Goal: Information Seeking & Learning: Check status

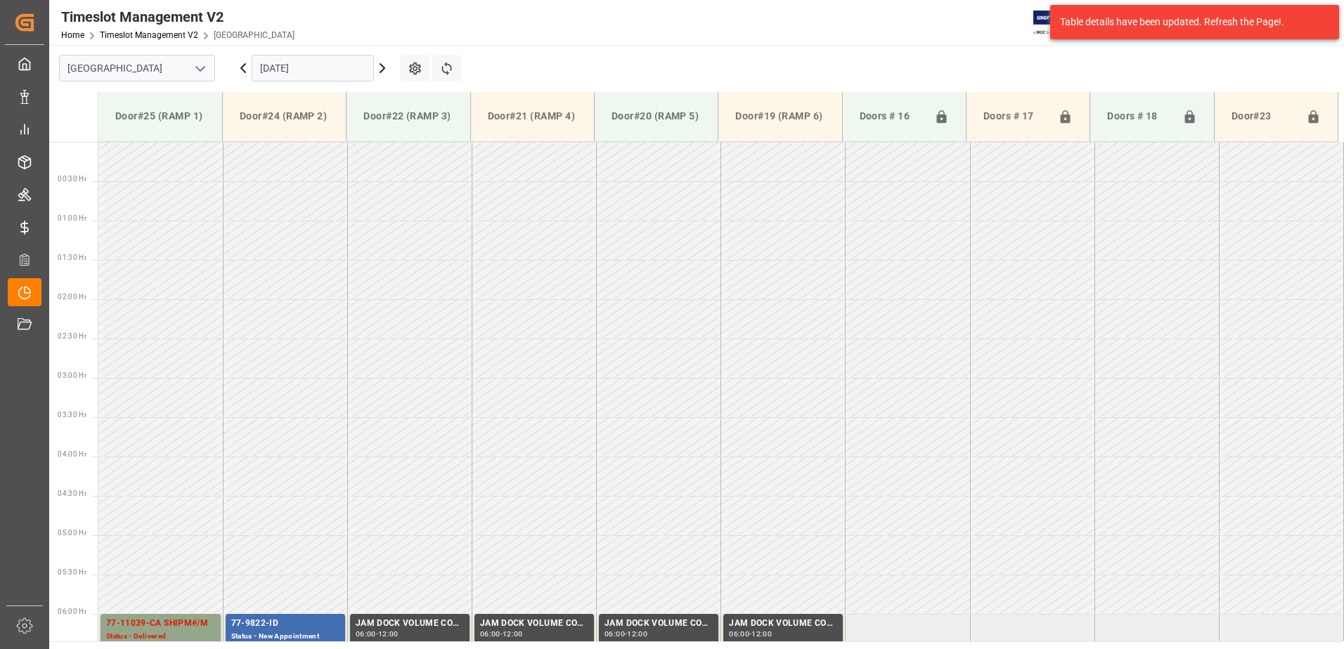
scroll to position [357, 0]
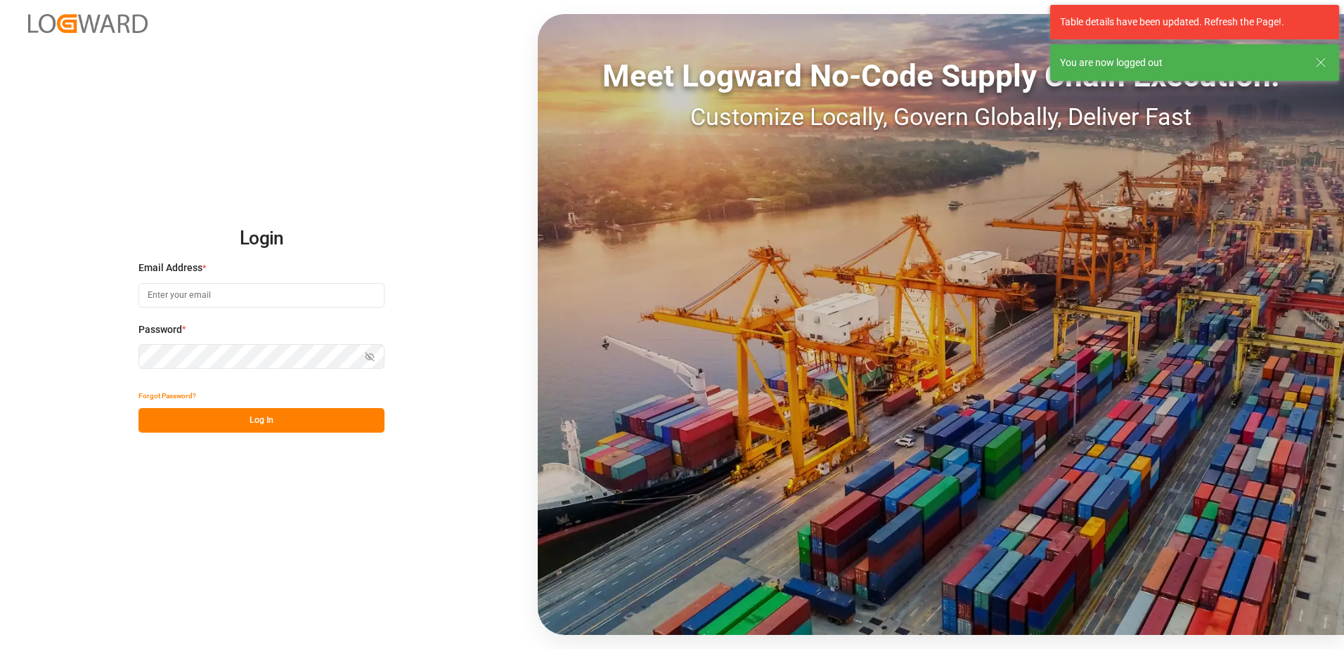
click at [235, 292] on input at bounding box center [261, 295] width 246 height 25
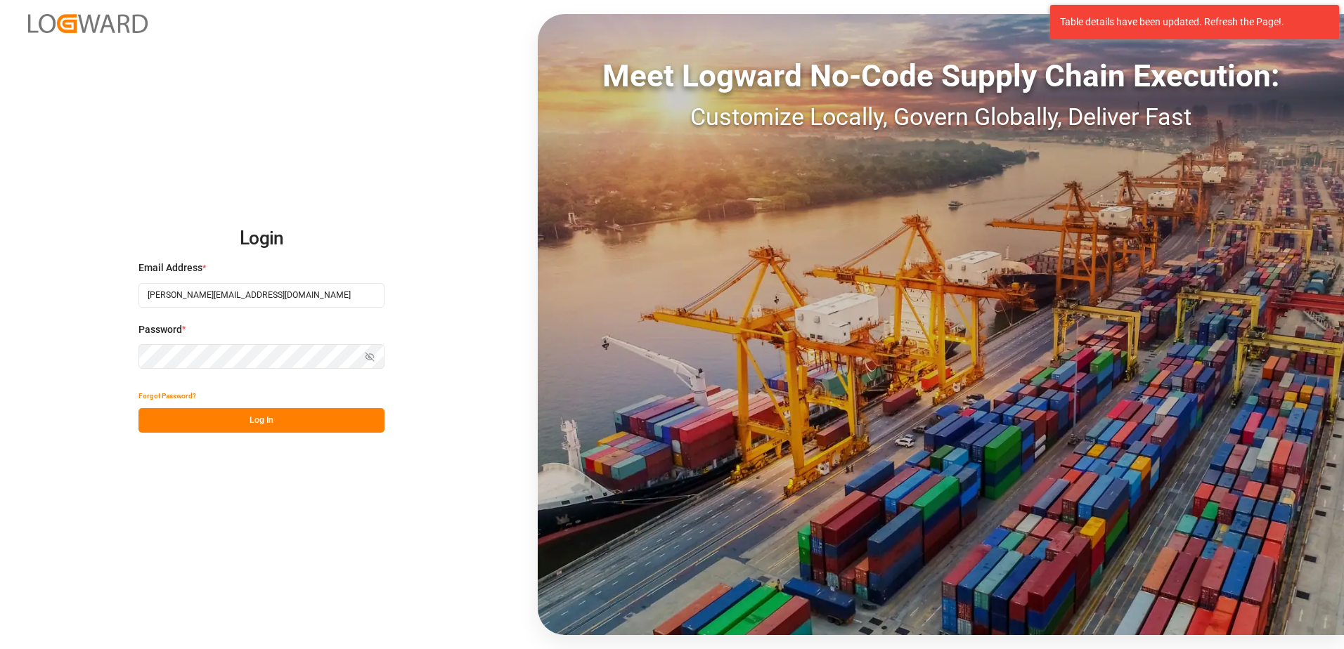
type input "[PERSON_NAME][EMAIL_ADDRESS][DOMAIN_NAME]"
click at [253, 416] on button "Log In" at bounding box center [261, 420] width 246 height 25
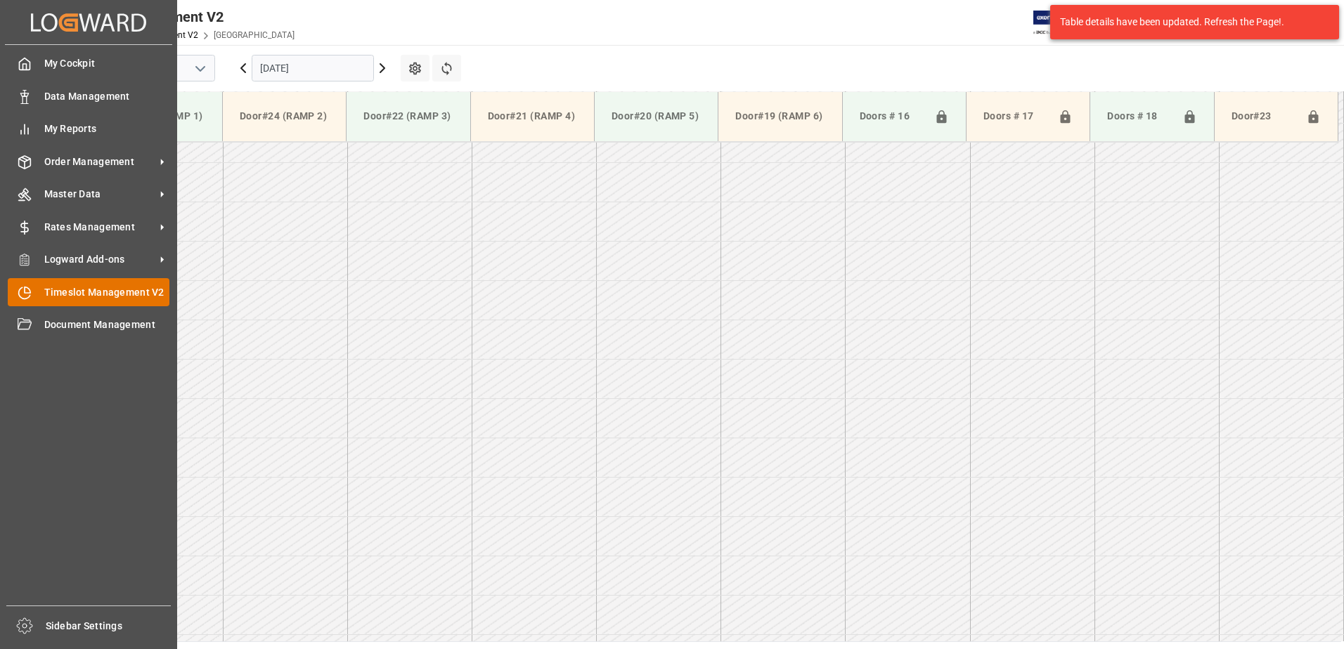
scroll to position [1015, 0]
click at [95, 169] on span "Order Management" at bounding box center [99, 162] width 111 height 15
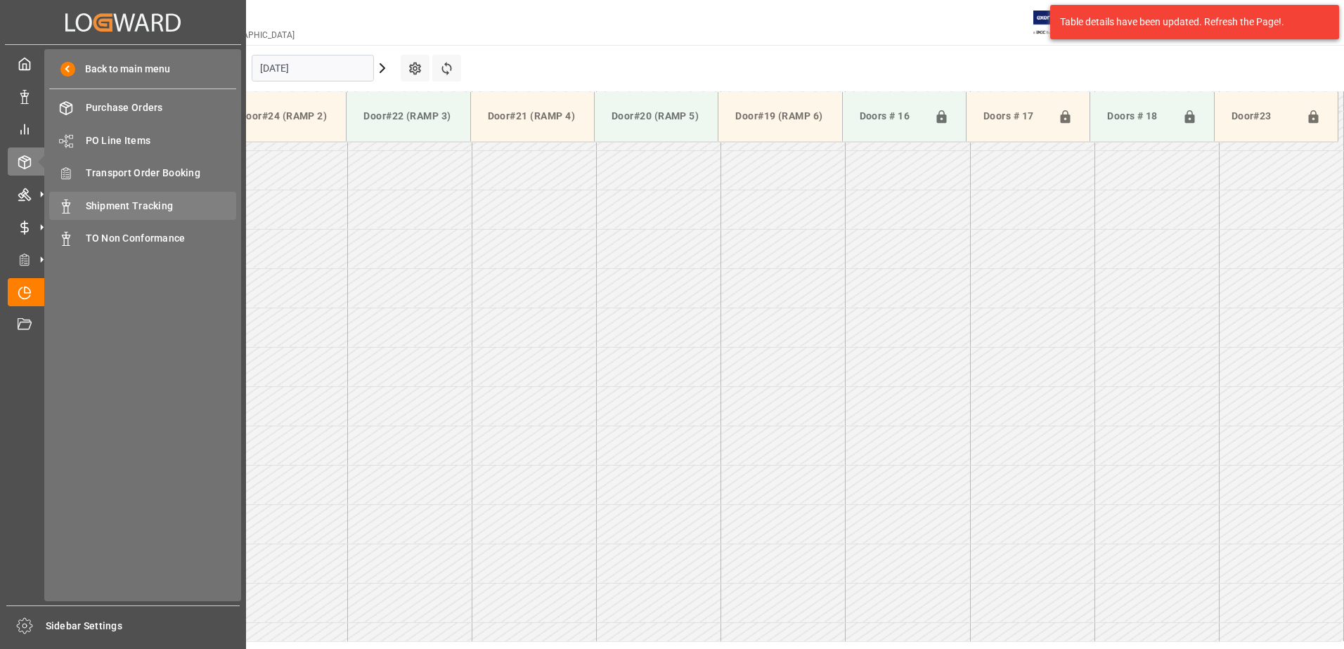
click at [119, 208] on span "Shipment Tracking" at bounding box center [161, 206] width 151 height 15
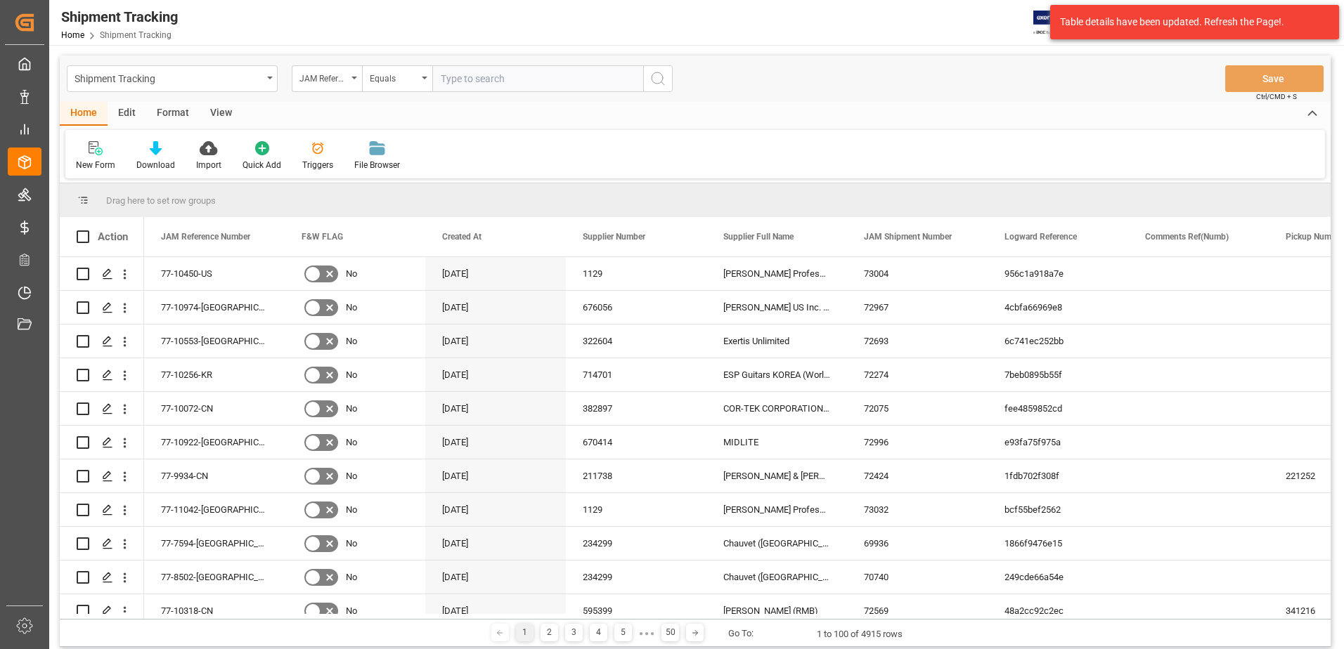
click at [492, 81] on input "text" at bounding box center [537, 78] width 211 height 27
type input "77-9897-cn"
click at [656, 78] on icon "search button" at bounding box center [657, 78] width 17 height 17
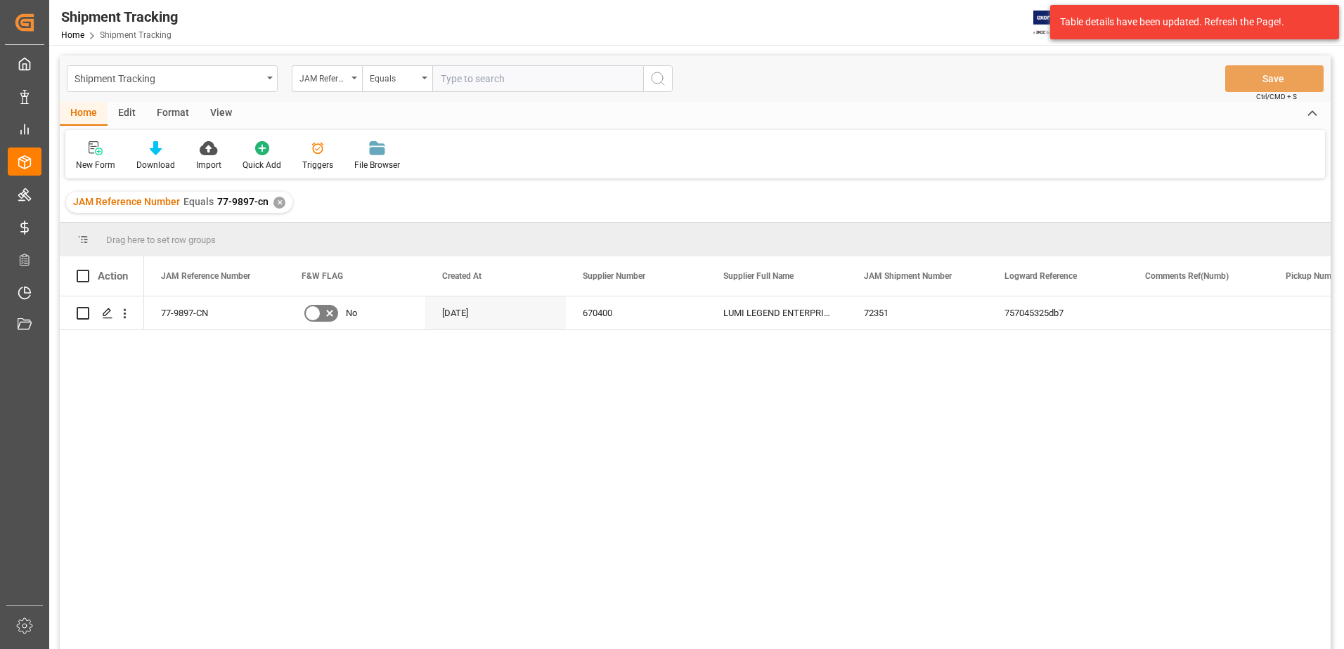
click at [86, 370] on div "77-9897-CN No [DATE] 670400 LUMI LEGEND ENTERPRISES LTD. 72351 757045325db7 Rec…" at bounding box center [695, 475] width 1271 height 357
click at [280, 202] on div "✕" at bounding box center [279, 203] width 12 height 12
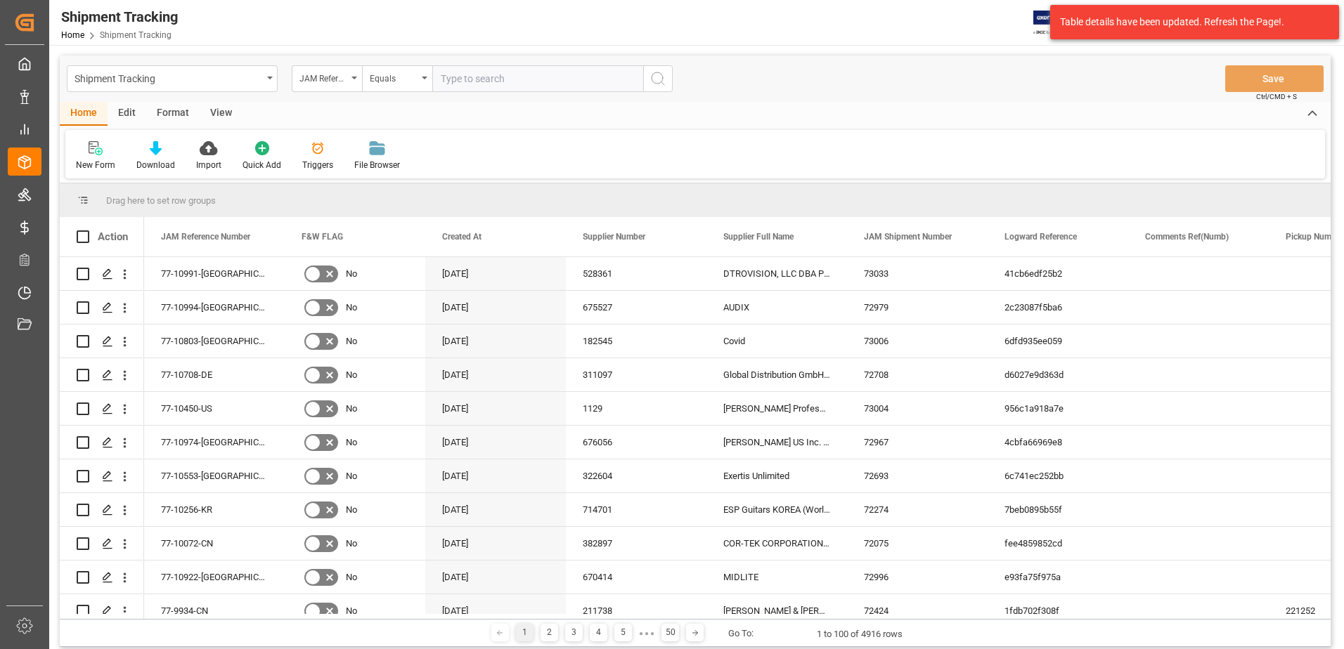
click at [524, 77] on input "text" at bounding box center [537, 78] width 211 height 27
type input "77-9057-cn"
click at [663, 84] on icon "search button" at bounding box center [657, 78] width 17 height 17
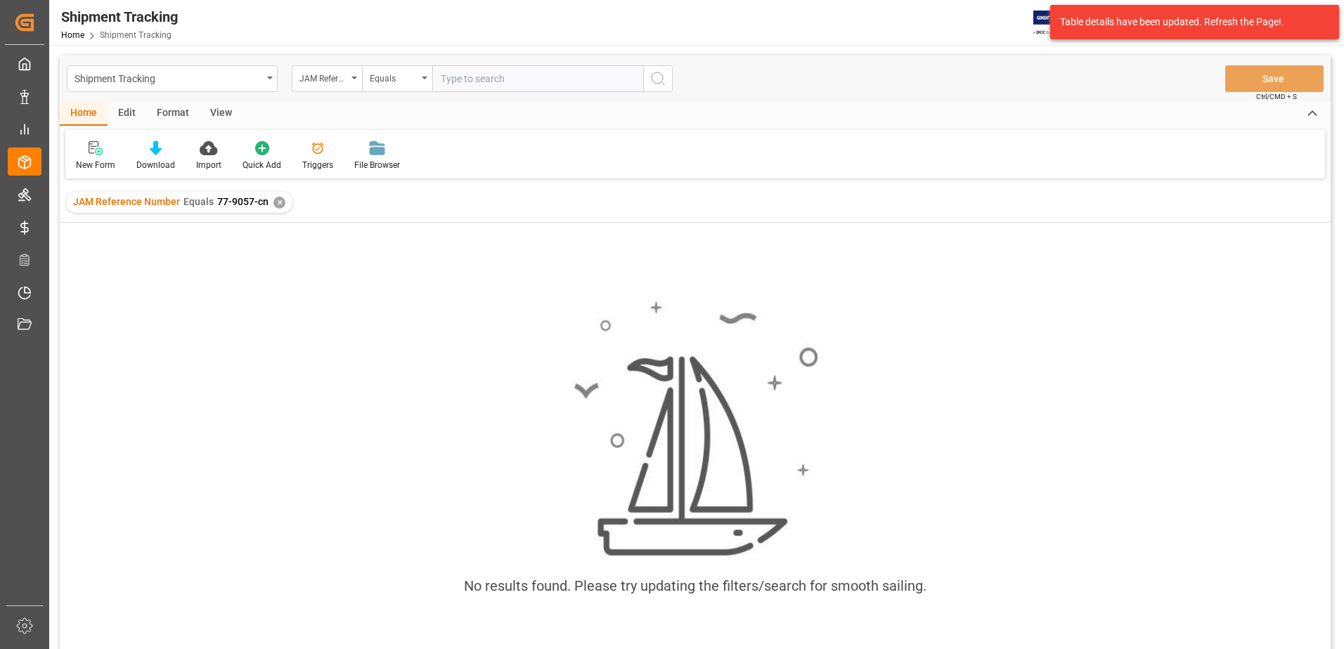
click at [476, 81] on input "text" at bounding box center [537, 78] width 211 height 27
type input "77-10501-cn"
click at [278, 206] on div "✕" at bounding box center [279, 203] width 12 height 12
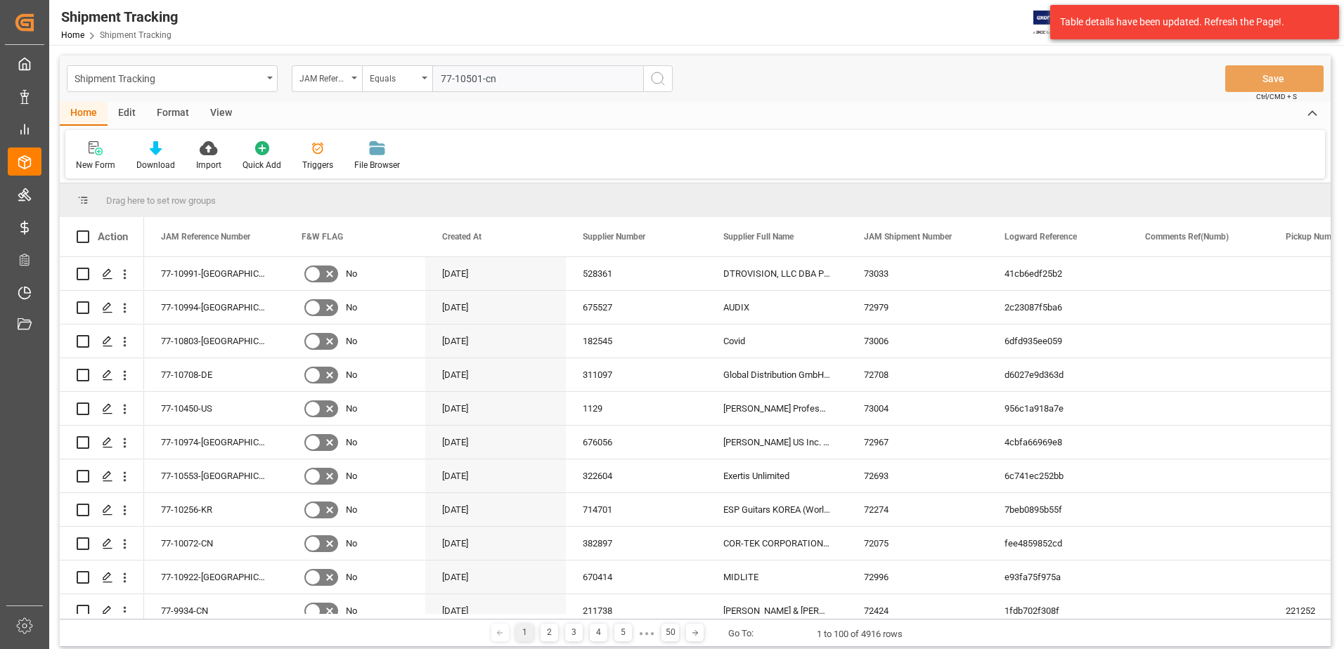
click at [659, 79] on icon "search button" at bounding box center [657, 78] width 17 height 17
